Goal: Find specific page/section: Find specific page/section

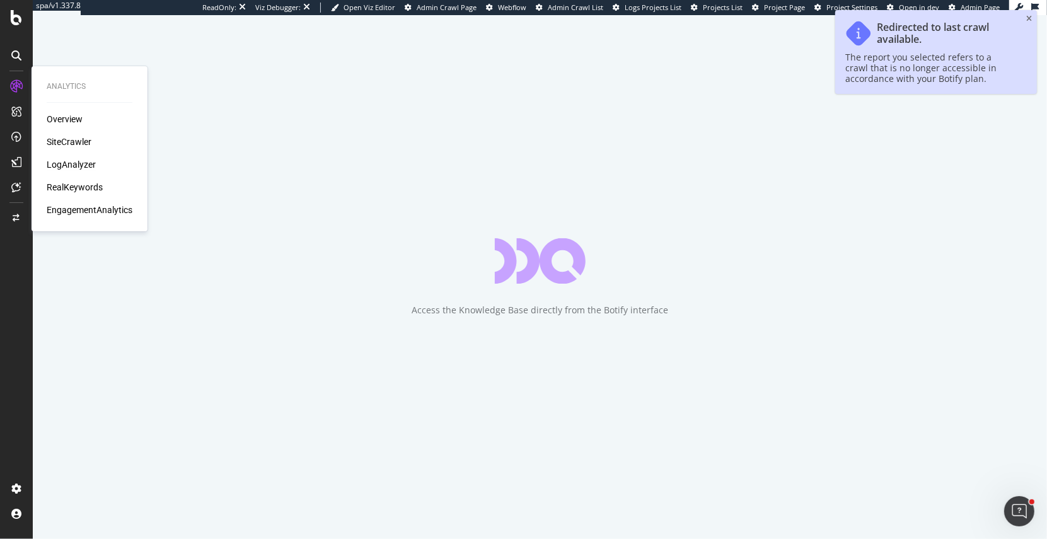
click at [87, 163] on div "LogAnalyzer" at bounding box center [71, 164] width 49 height 13
